Goal: Task Accomplishment & Management: Use online tool/utility

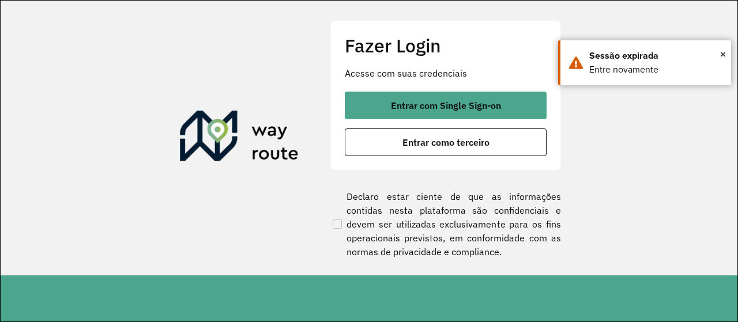
click at [467, 117] on button "Entrar com Single Sign-on" at bounding box center [446, 106] width 202 height 28
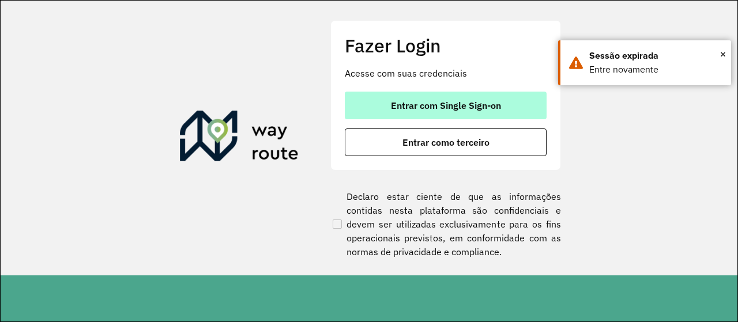
click at [467, 117] on button "Entrar com Single Sign-on" at bounding box center [446, 106] width 202 height 28
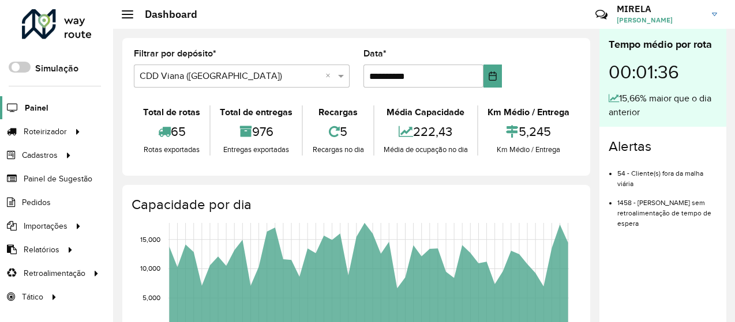
click at [46, 109] on span "Painel" at bounding box center [37, 108] width 24 height 12
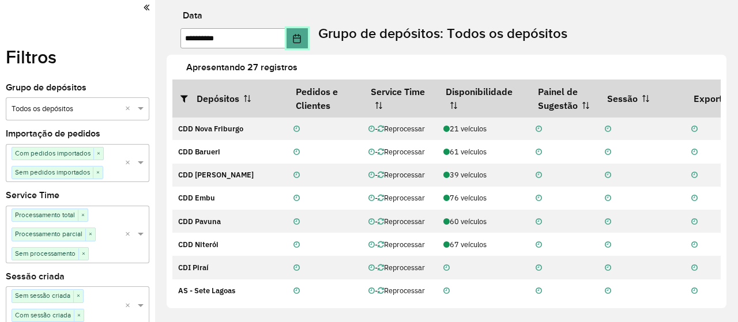
click at [309, 48] on button "Choose Date" at bounding box center [298, 38] width 22 height 20
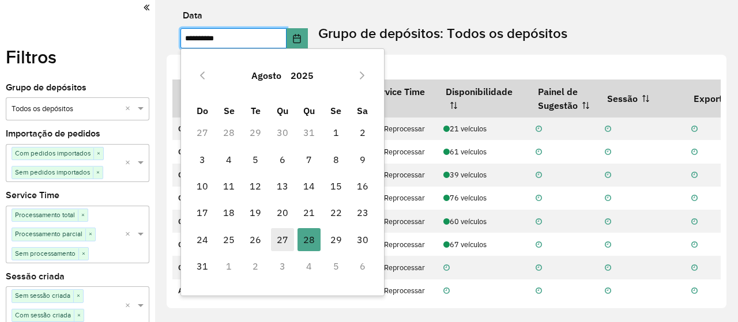
click at [293, 235] on span "27" at bounding box center [282, 239] width 23 height 23
type input "**********"
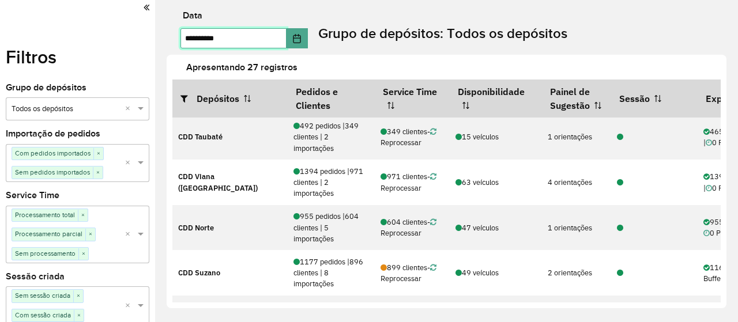
scroll to position [366, 0]
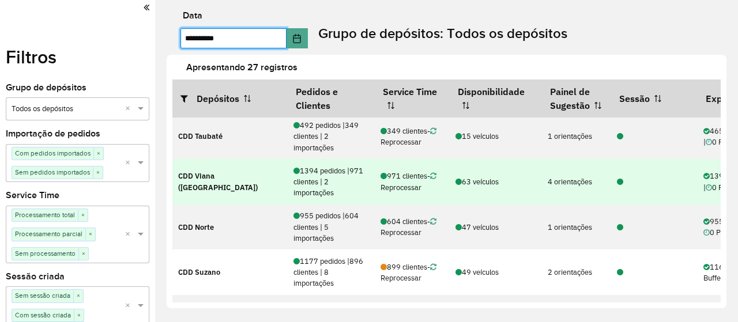
click at [619, 179] on icon at bounding box center [620, 182] width 6 height 7
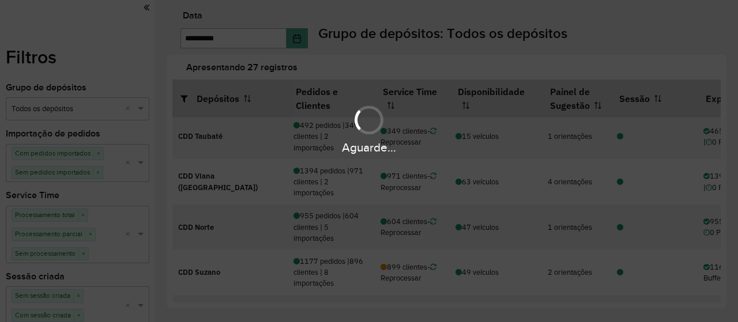
click at [455, 55] on div "Aguarde..." at bounding box center [369, 161] width 738 height 322
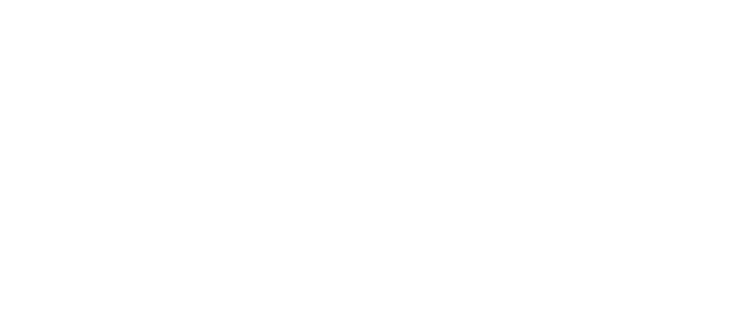
click at [271, 84] on body "Aguarde... Pop-up bloqueado! Seu navegador bloqueou automáticamente a abertura …" at bounding box center [369, 161] width 738 height 322
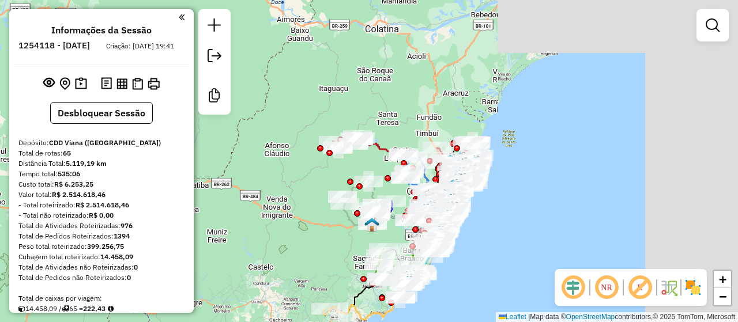
click at [570, 294] on em at bounding box center [573, 288] width 28 height 28
click at [645, 287] on em at bounding box center [640, 288] width 28 height 28
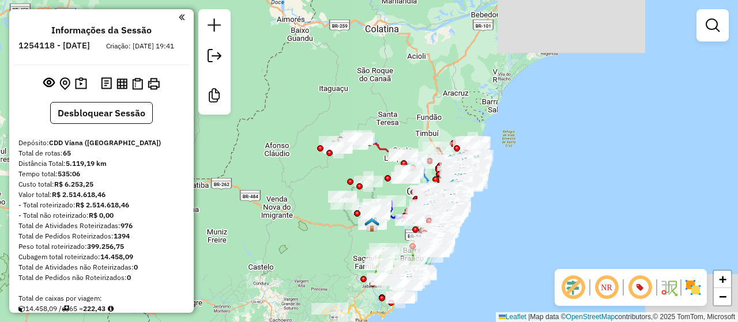
click at [700, 291] on img at bounding box center [693, 288] width 18 height 18
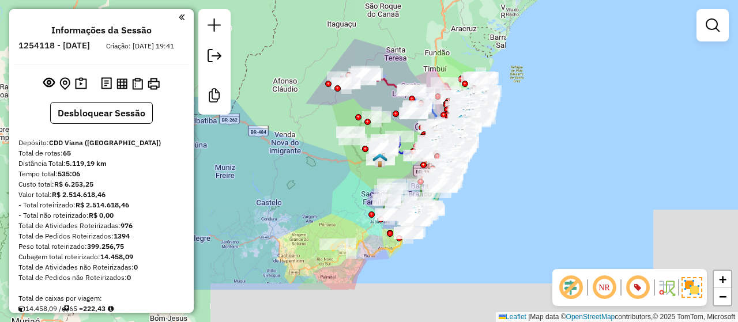
drag, startPoint x: 509, startPoint y: 239, endPoint x: 516, endPoint y: 176, distance: 63.9
click at [516, 176] on div "Janela de atendimento Grade de atendimento Capacidade Transportadoras Veículos …" at bounding box center [369, 161] width 738 height 322
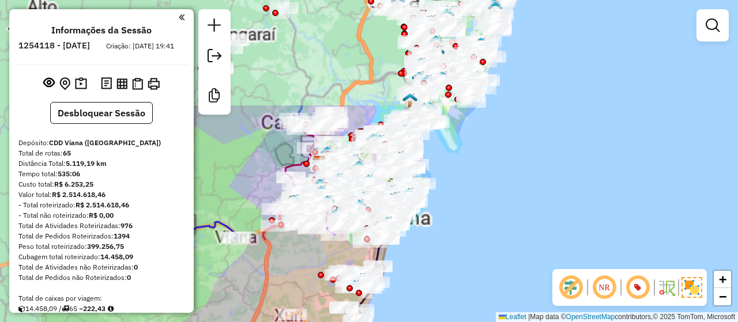
drag, startPoint x: 436, startPoint y: 139, endPoint x: 516, endPoint y: 260, distance: 144.5
click at [516, 260] on div "Janela de atendimento Grade de atendimento Capacidade Transportadoras Veículos …" at bounding box center [369, 161] width 738 height 322
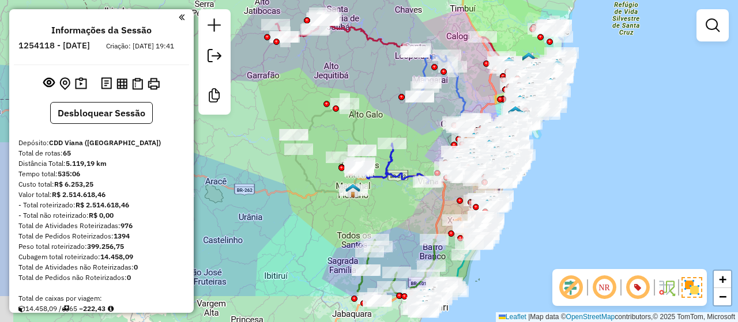
drag, startPoint x: 486, startPoint y: 266, endPoint x: 556, endPoint y: 208, distance: 91.4
click at [556, 208] on div "Janela de atendimento Grade de atendimento Capacidade Transportadoras Veículos …" at bounding box center [369, 161] width 738 height 322
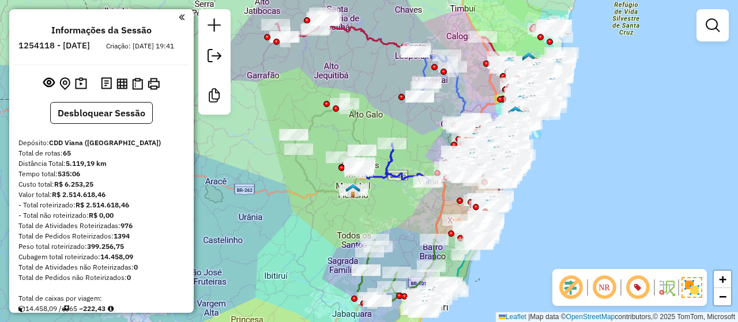
drag, startPoint x: 271, startPoint y: 90, endPoint x: 341, endPoint y: 113, distance: 74.1
click at [341, 113] on div "Janela de atendimento Grade de atendimento Capacidade Transportadoras Veículos …" at bounding box center [369, 161] width 738 height 322
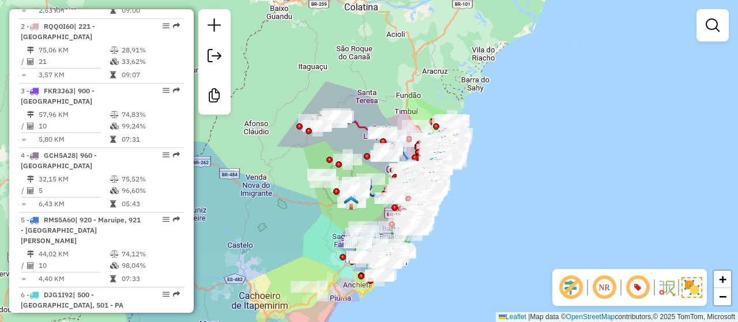
scroll to position [548, 0]
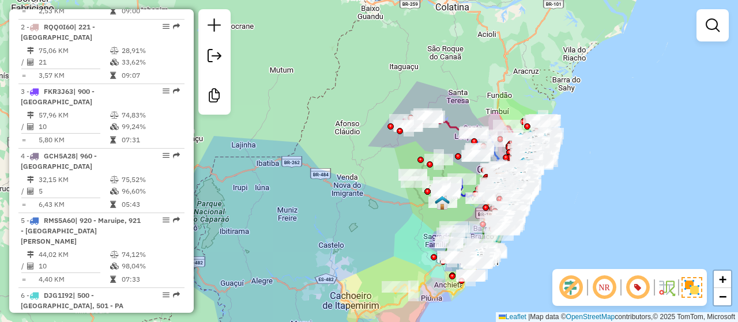
drag, startPoint x: 410, startPoint y: 67, endPoint x: 356, endPoint y: 71, distance: 53.2
click at [407, 65] on div "Janela de atendimento Grade de atendimento Capacidade Transportadoras Veículos …" at bounding box center [369, 161] width 738 height 322
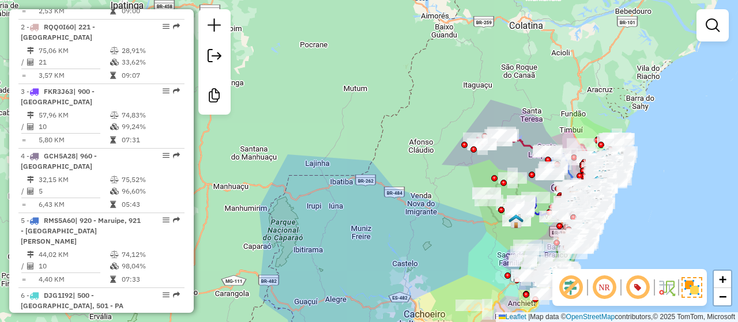
drag, startPoint x: 362, startPoint y: 100, endPoint x: 377, endPoint y: 94, distance: 16.6
click at [377, 94] on div "Janela de atendimento Grade de atendimento Capacidade Transportadoras Veículos …" at bounding box center [369, 161] width 738 height 322
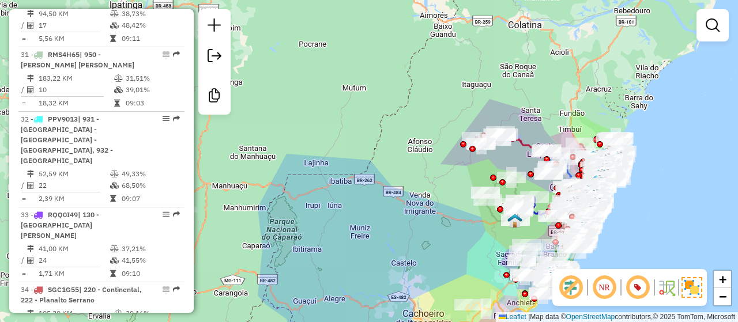
scroll to position [2563, 0]
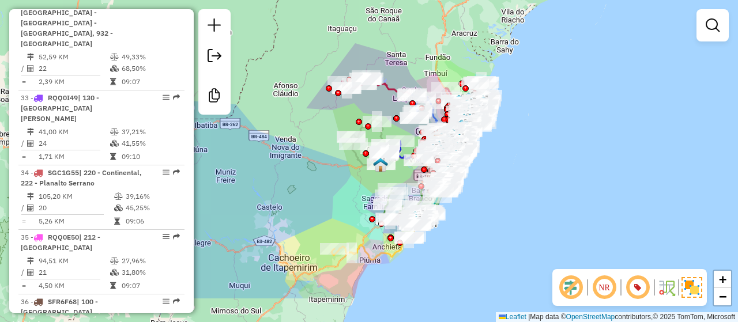
drag, startPoint x: 425, startPoint y: 219, endPoint x: 281, endPoint y: 162, distance: 154.9
click at [281, 162] on div "Janela de atendimento Grade de atendimento Capacidade Transportadoras Veículos …" at bounding box center [369, 161] width 738 height 322
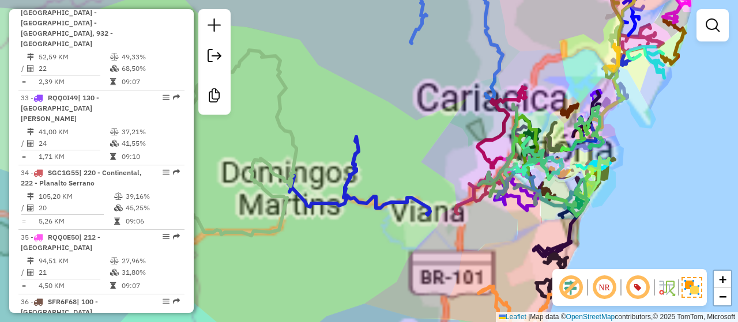
drag, startPoint x: 571, startPoint y: 152, endPoint x: 471, endPoint y: 238, distance: 132.1
click at [471, 238] on div "Janela de atendimento Grade de atendimento Capacidade Transportadoras Veículos …" at bounding box center [369, 161] width 738 height 322
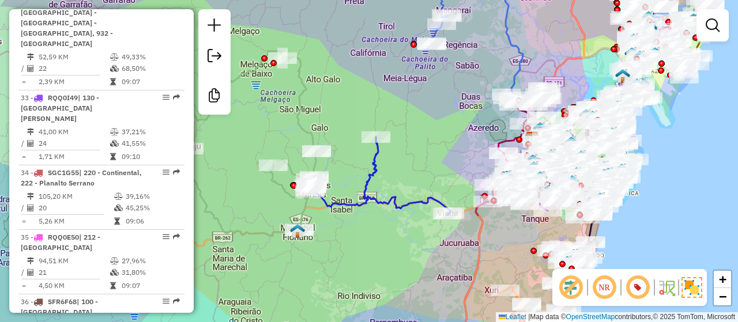
drag, startPoint x: 675, startPoint y: 164, endPoint x: 663, endPoint y: 186, distance: 24.8
click at [663, 186] on div "Janela de atendimento Grade de atendimento Capacidade Transportadoras Veículos …" at bounding box center [369, 161] width 738 height 322
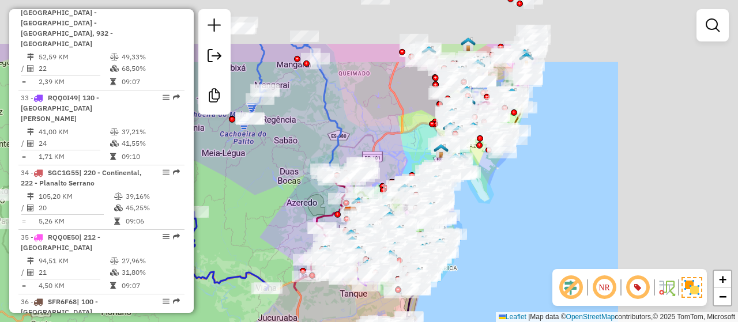
drag, startPoint x: 676, startPoint y: 168, endPoint x: 494, endPoint y: 244, distance: 197.5
click at [494, 244] on div "Janela de atendimento Grade de atendimento Capacidade Transportadoras Veículos …" at bounding box center [369, 161] width 738 height 322
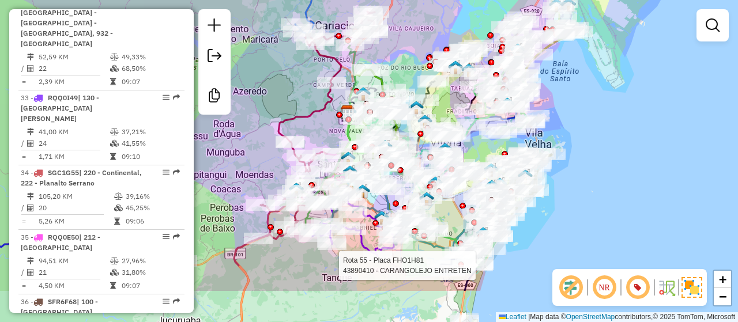
drag, startPoint x: 524, startPoint y: 157, endPoint x: 559, endPoint y: 107, distance: 61.3
click at [559, 107] on div "Rota 55 - Placa FHO1H81 43890410 - CARANGOLEJO ENTRETEN Janela de atendimento G…" at bounding box center [369, 161] width 738 height 322
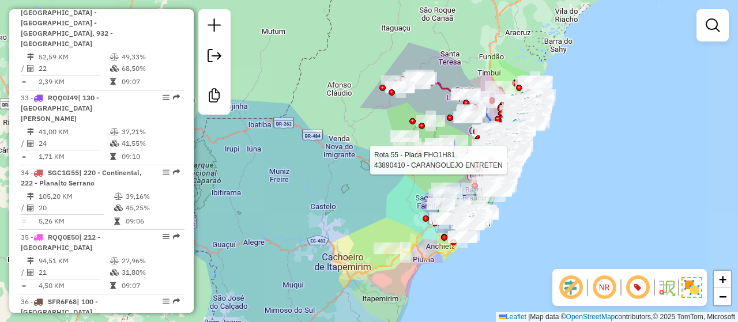
drag, startPoint x: 442, startPoint y: 137, endPoint x: 354, endPoint y: 110, distance: 91.6
click at [354, 110] on div "Rota 55 - Placa FHO1H81 43890410 - CARANGOLEJO ENTRETEN Janela de atendimento G…" at bounding box center [369, 161] width 738 height 322
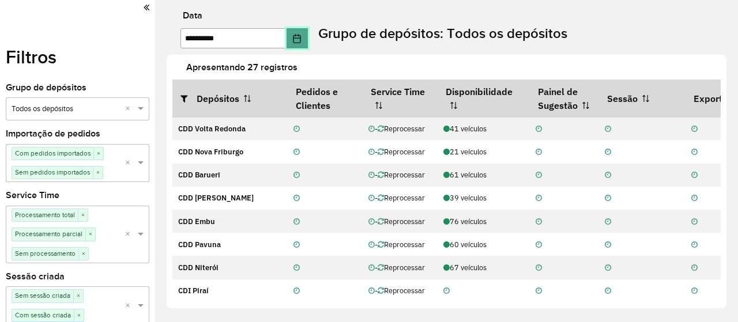
click at [301, 35] on icon "Choose Date" at bounding box center [297, 38] width 7 height 9
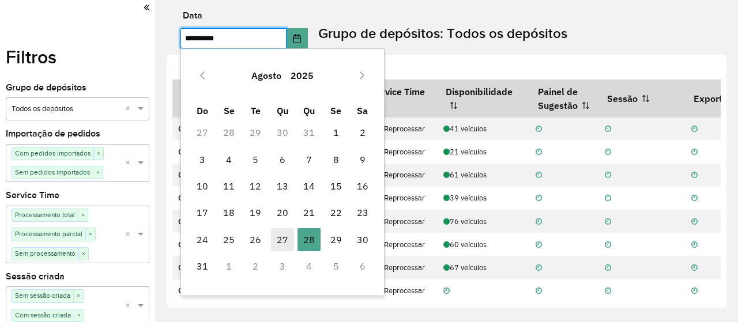
click at [279, 241] on span "27" at bounding box center [282, 239] width 23 height 23
type input "**********"
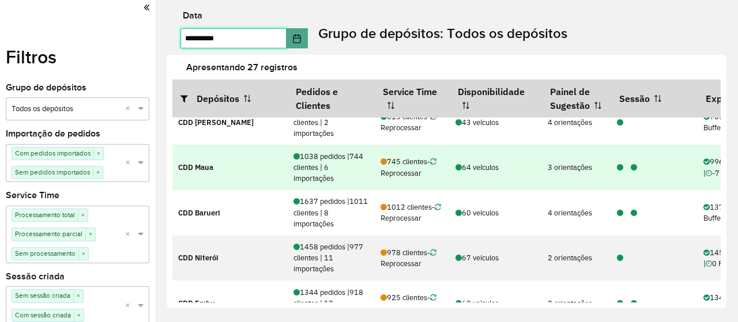
scroll to position [77, 0]
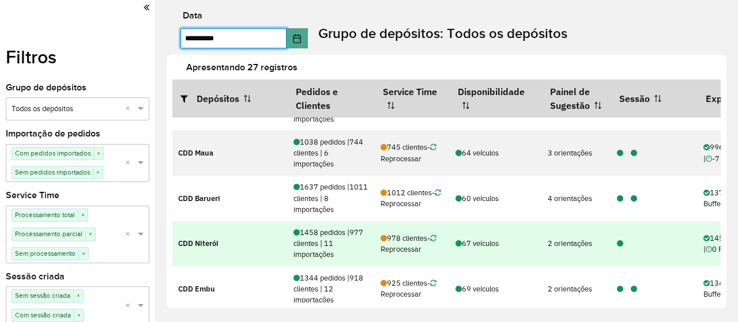
click at [622, 243] on icon at bounding box center [620, 244] width 6 height 7
click at [223, 229] on td "CDD Niterói" at bounding box center [229, 244] width 115 height 46
click at [621, 244] on icon at bounding box center [620, 244] width 6 height 7
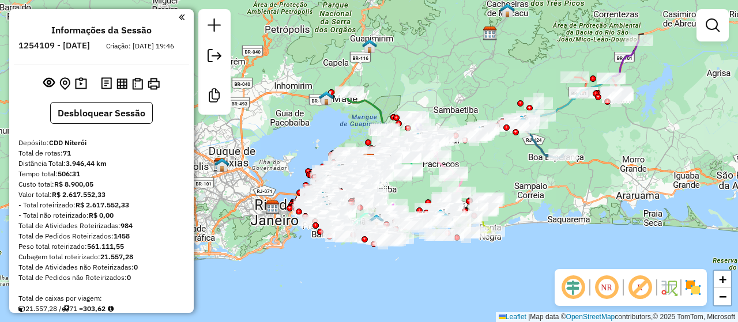
click at [360, 24] on div "Janela de atendimento Grade de atendimento Capacidade Transportadoras Veículos …" at bounding box center [369, 161] width 738 height 322
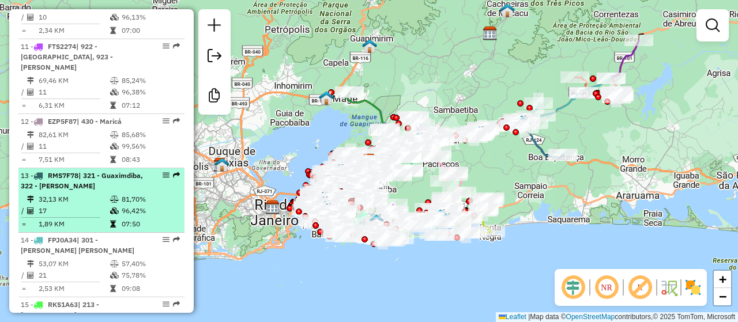
scroll to position [1192, 0]
